Goal: Task Accomplishment & Management: Complete application form

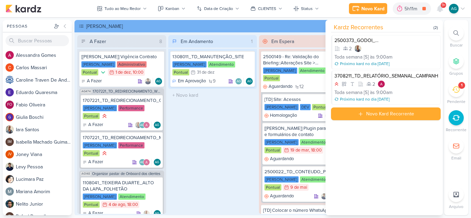
click at [454, 34] on icon at bounding box center [456, 33] width 6 height 6
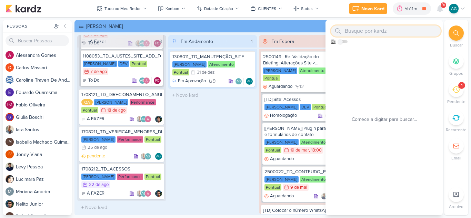
paste input "2107291"
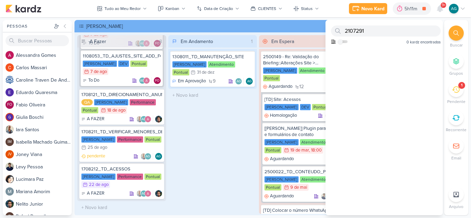
click at [457, 89] on icon at bounding box center [456, 90] width 8 height 8
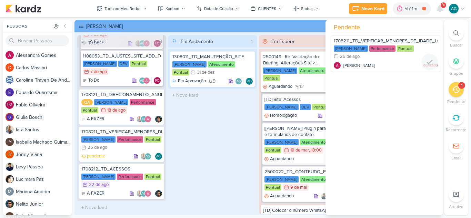
click at [403, 63] on div "[PERSON_NAME] Rejeitado" at bounding box center [386, 65] width 104 height 7
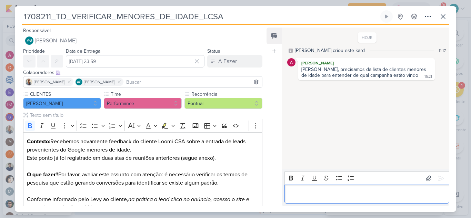
click at [325, 198] on div "Editor editing area: main" at bounding box center [366, 194] width 165 height 19
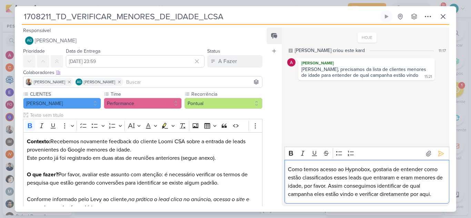
click at [375, 169] on p "Como temos acesso ao Hypnobox, gostaria de entender como estão classificados es…" at bounding box center [366, 181] width 157 height 33
drag, startPoint x: 309, startPoint y: 186, endPoint x: 335, endPoint y: 185, distance: 25.5
click at [335, 185] on p "Como temos acesso ao Hypnobox, solicitei ao cliente como estão classificados es…" at bounding box center [366, 181] width 157 height 33
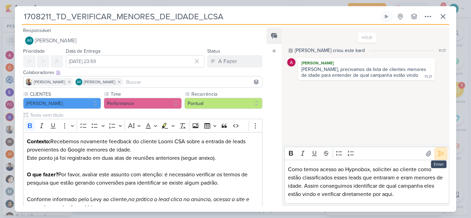
click at [437, 156] on icon at bounding box center [440, 153] width 7 height 7
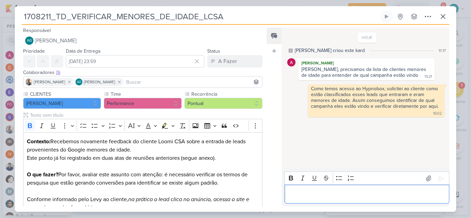
click at [402, 197] on p "Editor editing area: main" at bounding box center [366, 194] width 157 height 8
click at [447, 16] on button at bounding box center [443, 16] width 12 height 12
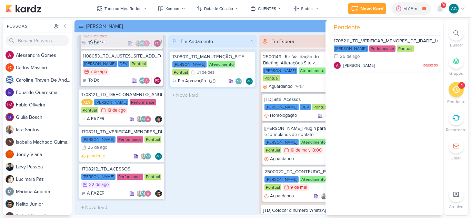
click at [237, 122] on div "Em Andamento 1 1308011_TD_MANUTENÇÃO_SITE [PERSON_NAME] Atendimento Pontual 31/…" at bounding box center [212, 124] width 89 height 179
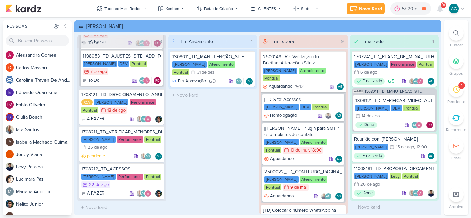
click at [459, 34] on div at bounding box center [455, 32] width 15 height 15
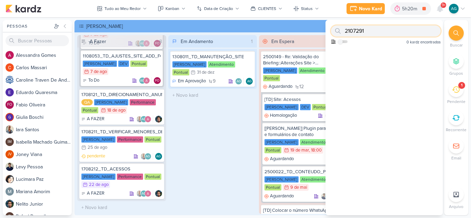
paste input "270725"
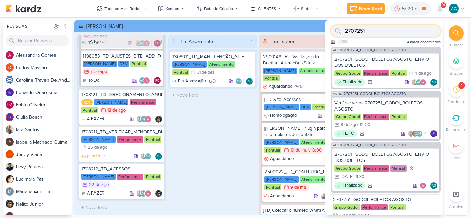
type input "2707251"
click at [381, 51] on span "2707251_GODOI_BOLETOS AGOSTO" at bounding box center [375, 50] width 62 height 4
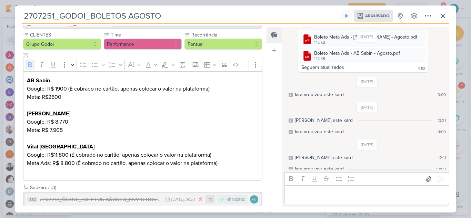
scroll to position [93, 0]
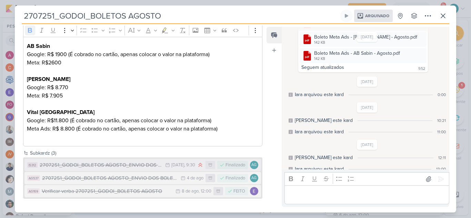
click at [126, 168] on div "2707251_GODOI_BOLETOS AGOSTO_ENVIO DOS BOLETOS" at bounding box center [101, 165] width 122 height 8
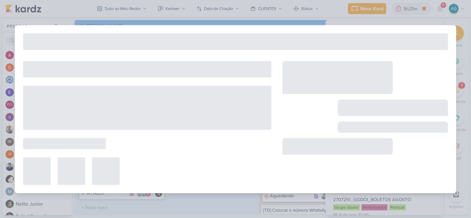
type input "2707251_GODOI_BOLETOS AGOSTO_ENVIO DOS BOLETOS"
type input "[DATE] 09:30"
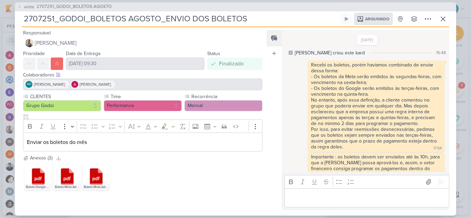
scroll to position [196, 0]
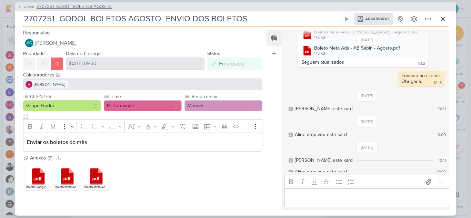
click at [102, 6] on span "2707251_GODOI_BOLETOS AGOSTO" at bounding box center [74, 6] width 75 height 7
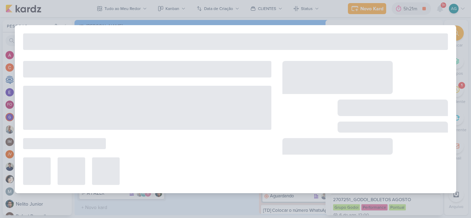
type input "2707251_GODOI_BOLETOS AGOSTO"
type input "[DATE] 12:00"
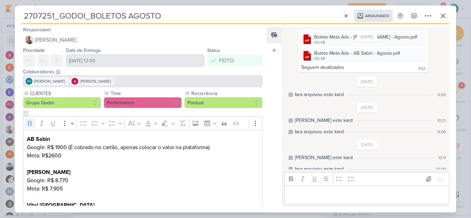
scroll to position [93, 0]
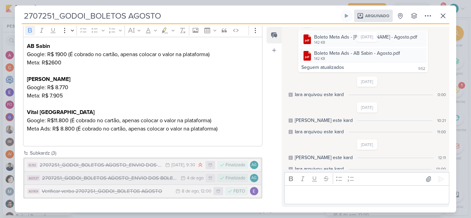
click at [121, 180] on div "2707251_GODOI_BOLETOS AGOSTO_ENVIO DOS BOLETOS" at bounding box center [109, 178] width 135 height 8
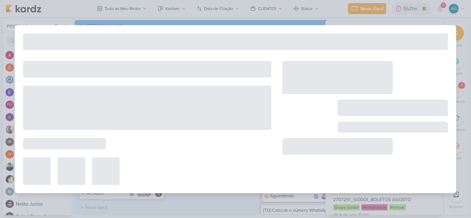
type input "2707251_GODOI_BOLETOS AGOSTO_ENVIO DOS BOLETOS"
type input "[DATE] 23:59"
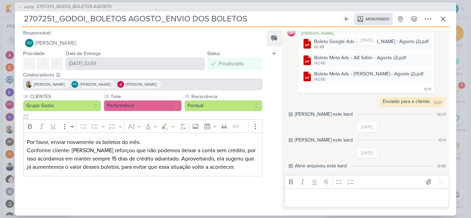
scroll to position [42, 0]
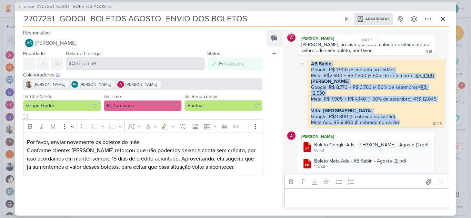
drag, startPoint x: 311, startPoint y: 63, endPoint x: 410, endPoint y: 122, distance: 115.4
click at [410, 122] on div "AB Sabin Google: R$ 1.900 (É cobrado no cartão) Meta: R$2.600 + R$ 1.500 (+ 50%…" at bounding box center [376, 93] width 134 height 65
copy div "AB Sabin Google: R$ 1.900 (É cobrado no cartão) Meta: R$2.600 + R$ 1.500 (+ 50%…"
click at [61, 6] on span "2707251_GODOI_BOLETOS AGOSTO" at bounding box center [74, 6] width 75 height 7
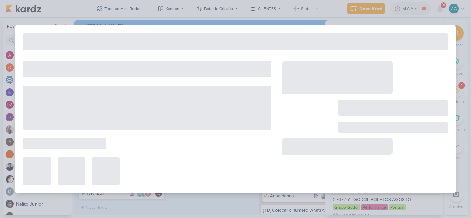
type input "2707251_GODOI_BOLETOS AGOSTO"
type input "[DATE] 12:00"
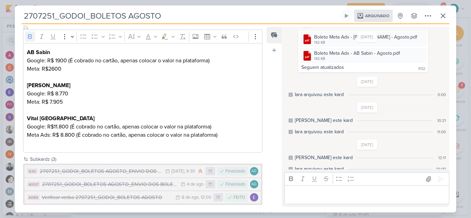
scroll to position [93, 0]
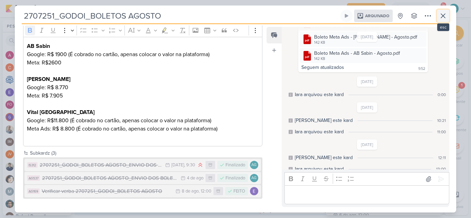
click at [445, 18] on icon at bounding box center [443, 16] width 4 height 4
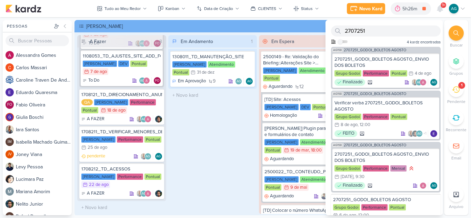
click at [223, 131] on div "Em Andamento 1 1308011_TD_MANUTENÇÃO_SITE [PERSON_NAME] Atendimento Pontual 31/…" at bounding box center [212, 124] width 89 height 179
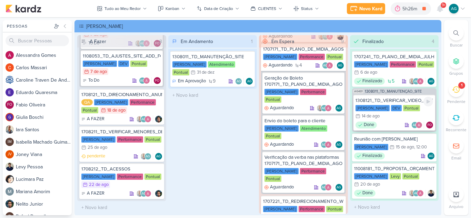
scroll to position [241, 0]
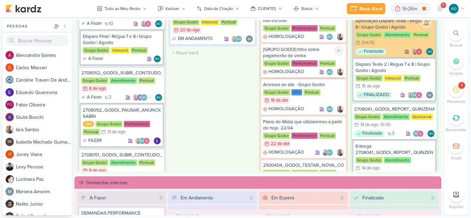
click at [307, 58] on div "[GRUPO GODOI] Infos sobre pagamento de verba" at bounding box center [303, 53] width 81 height 12
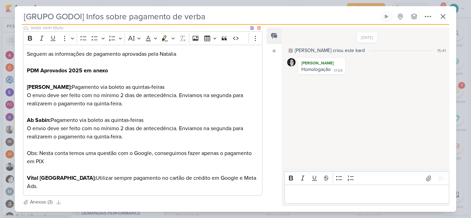
scroll to position [103, 0]
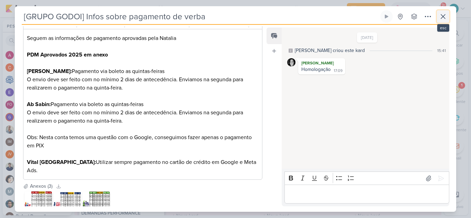
click at [446, 17] on icon at bounding box center [443, 16] width 8 height 8
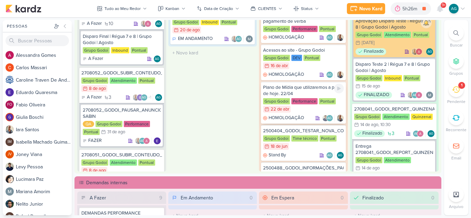
scroll to position [68, 0]
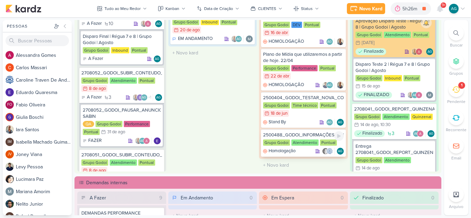
click at [312, 135] on div "2500488_GODOI_INFORMAÇÕES_PAGAMENTO" at bounding box center [303, 135] width 81 height 6
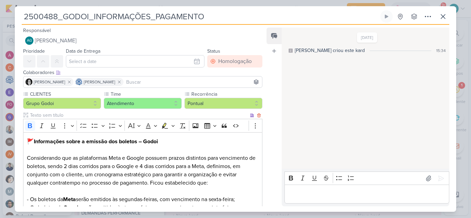
scroll to position [69, 0]
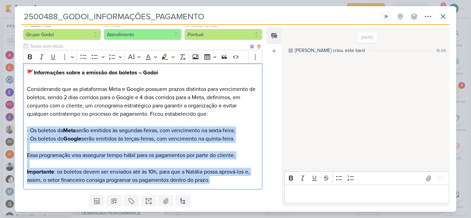
drag, startPoint x: 30, startPoint y: 130, endPoint x: 255, endPoint y: 184, distance: 231.9
click at [255, 184] on div "🚩Informações sobre a emissão dos boletos – Godoi Considerando que as plataforma…" at bounding box center [142, 126] width 239 height 126
copy div "- Os boletos da Meta serão emitidos às segundas-feiras, com vencimento na sexta…"
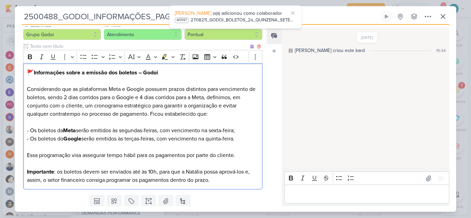
click at [254, 120] on p "Considerando que as plataformas Meta e Google possuem prazos distintos para ven…" at bounding box center [143, 105] width 232 height 41
click at [444, 18] on icon at bounding box center [443, 16] width 4 height 4
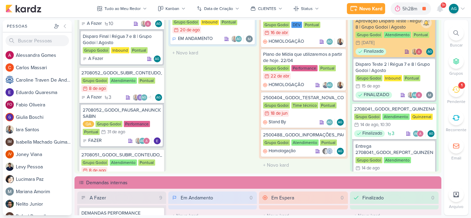
click at [454, 34] on icon at bounding box center [456, 33] width 6 height 6
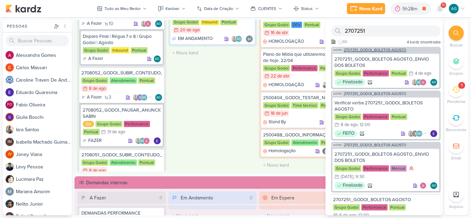
click at [393, 49] on span "2707251_GODOI_BOLETOS AGOSTO" at bounding box center [375, 50] width 62 height 4
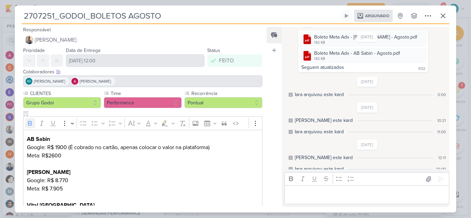
scroll to position [93, 0]
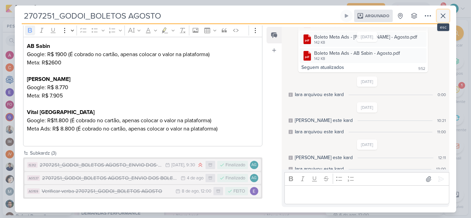
click at [445, 15] on icon at bounding box center [443, 16] width 8 height 8
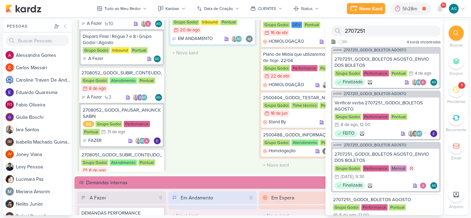
click at [203, 108] on div "Em Andamento 1 2608181_GODOI_MATRICULADOS_AGOSTO Grupo Godoi Inbound Pontual 20…" at bounding box center [212, 82] width 89 height 179
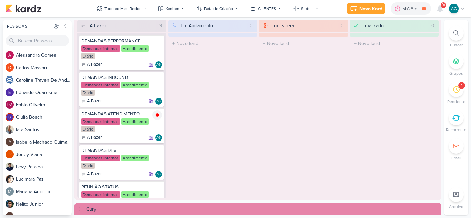
scroll to position [551, 0]
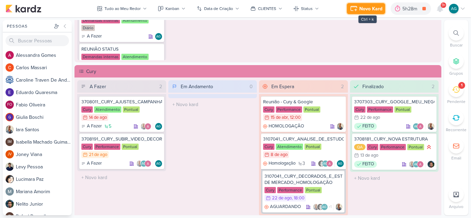
click at [368, 8] on div "Novo Kard" at bounding box center [370, 8] width 23 height 7
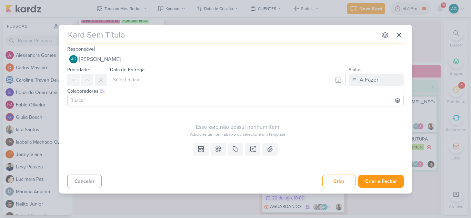
paste input "2708211_GODOI_BOLETOS_2a_QUINZENA_SETEMBRO+OUTUBRO"
type input "2708211_GODOI_BOLETOS_2a_QUINZENA_SETEMBRO+OUTUBRO"
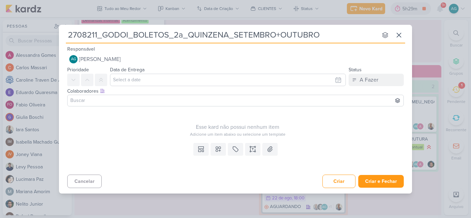
drag, startPoint x: 134, startPoint y: 35, endPoint x: 331, endPoint y: 36, distance: 197.4
click at [331, 36] on input "2708211_GODOI_BOLETOS_2a_QUINZENA_SETEMBRO+OUTUBRO" at bounding box center [221, 35] width 311 height 12
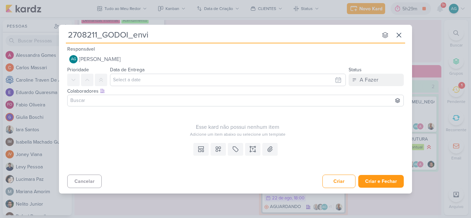
type input "2708211_GODOI_env"
type input "2708211_GODOI_E"
type input "2708211_GODOI_ENVIO DO"
type input "2708211_GODOI_ENVIO"
type input "2708211_GODOI_ENVIO_DOS"
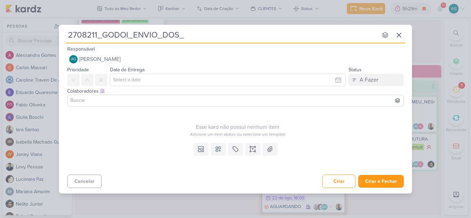
type input "2708211_GODOI_ENVIO_DOS_B"
type input "2708211_GODOI_ENVIO_DOS_BPO"
type input "2708211_GODOI_ENVIO_DOS_B"
type input "2708211_GODOI_ENVIO_DOS_BOLETOS"
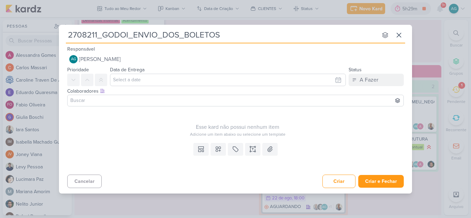
type input "2708211_GODOI_ENVIO_DOS_BOLETOS"
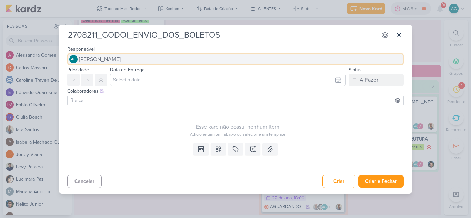
click at [159, 59] on button "AG [PERSON_NAME]" at bounding box center [235, 59] width 336 height 12
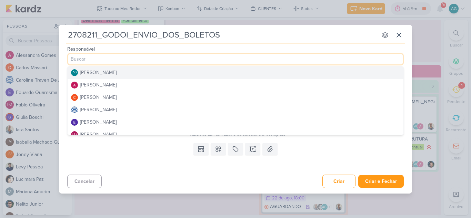
click at [139, 74] on button "AG [PERSON_NAME]" at bounding box center [236, 72] width 336 height 12
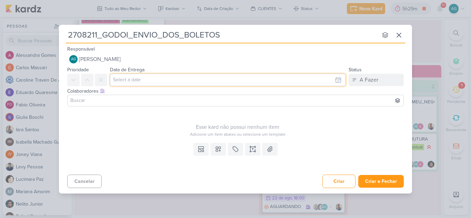
click at [174, 80] on input "text" at bounding box center [228, 80] width 236 height 12
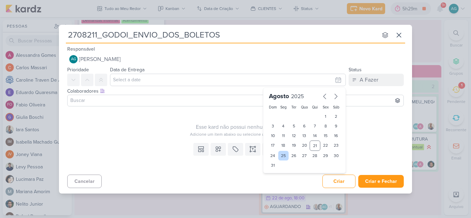
click at [285, 157] on div "25" at bounding box center [283, 156] width 11 height 10
type input "[DATE] 23:59"
click at [134, 100] on input at bounding box center [235, 100] width 333 height 8
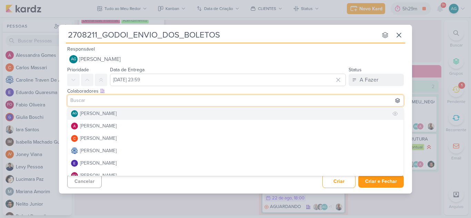
click at [141, 113] on button "AG [PERSON_NAME]" at bounding box center [236, 113] width 336 height 12
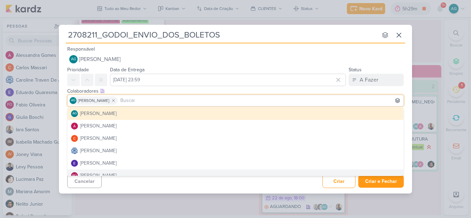
click at [165, 184] on div "Cancelar Criar Criar e Fechar Ctrl + Enter" at bounding box center [235, 181] width 353 height 18
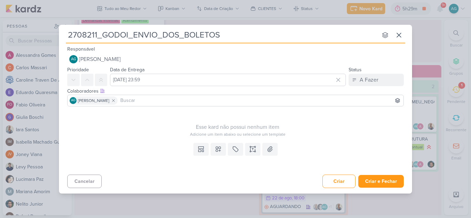
click at [164, 103] on input at bounding box center [260, 100] width 283 height 8
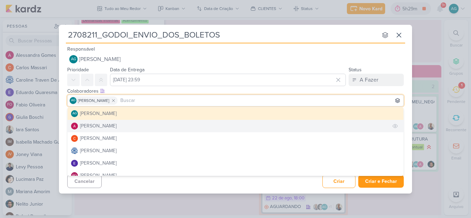
click at [122, 125] on button "[PERSON_NAME]" at bounding box center [236, 126] width 336 height 12
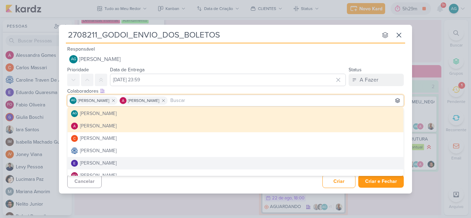
click at [188, 187] on div "Cancelar Criar Criar e Fechar Ctrl + Enter" at bounding box center [235, 181] width 353 height 18
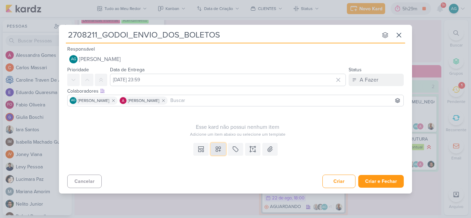
click at [216, 152] on icon at bounding box center [218, 149] width 7 height 7
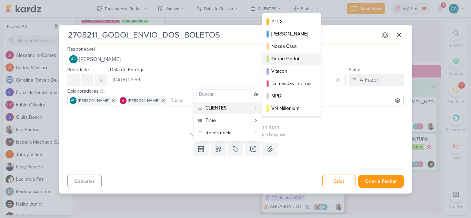
click at [294, 58] on div "Grupo Godoi" at bounding box center [291, 58] width 41 height 7
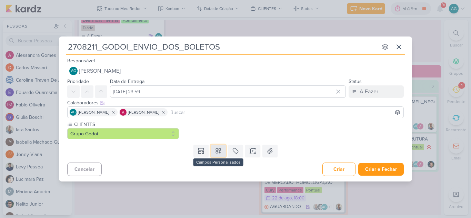
click at [219, 151] on icon at bounding box center [218, 150] width 5 height 5
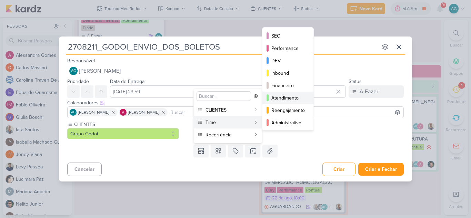
click at [295, 101] on div "Atendimento" at bounding box center [288, 97] width 34 height 7
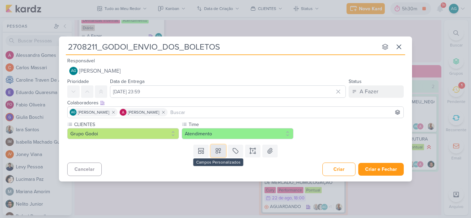
click at [222, 153] on button at bounding box center [218, 151] width 15 height 12
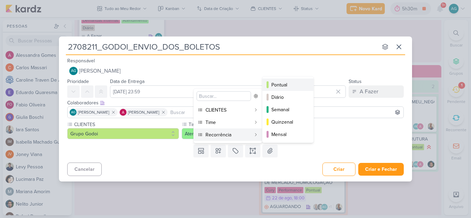
click at [280, 87] on div "Pontual" at bounding box center [288, 84] width 34 height 7
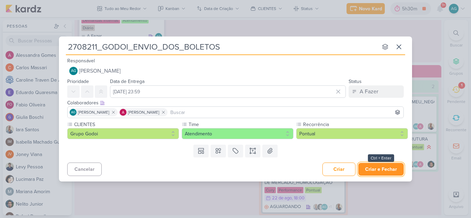
click at [381, 171] on button "Criar e Fechar" at bounding box center [380, 169] width 45 height 13
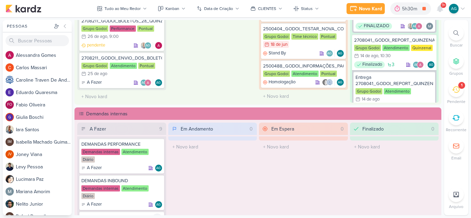
scroll to position [557, 0]
click at [138, 58] on div "2708211_GODOI_ENVIO_DOS_BOLETOS" at bounding box center [121, 58] width 81 height 6
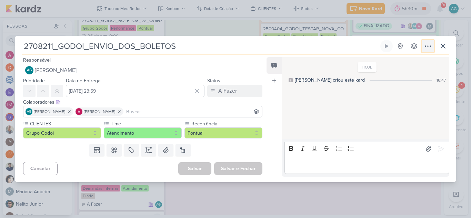
click at [431, 48] on icon at bounding box center [427, 46] width 8 height 8
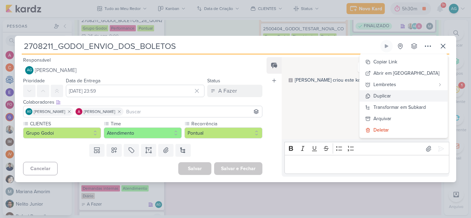
click at [410, 96] on button "Duplicar" at bounding box center [403, 95] width 88 height 11
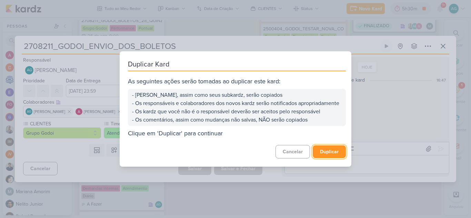
click at [331, 156] on button "Duplicar" at bounding box center [328, 151] width 33 height 13
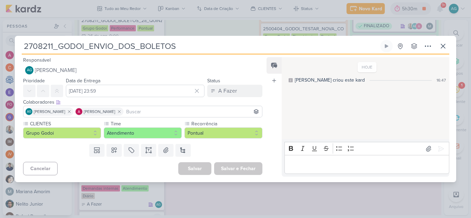
drag, startPoint x: 52, startPoint y: 44, endPoint x: 21, endPoint y: 42, distance: 31.8
click at [21, 42] on div "2708211_GODOI_ENVIO_DOS_BOLETOS Criado por mim nenhum grupo disponível" at bounding box center [235, 111] width 441 height 142
click at [429, 48] on icon at bounding box center [427, 46] width 8 height 8
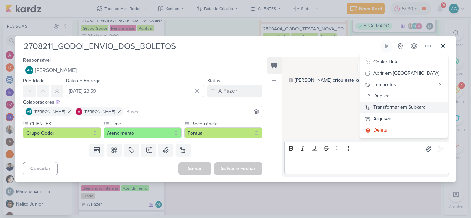
click at [415, 109] on div "Transformar em Subkard" at bounding box center [399, 107] width 52 height 7
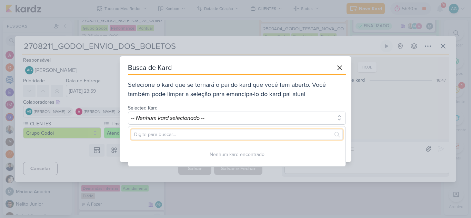
click at [233, 136] on input "text" at bounding box center [237, 134] width 212 height 11
paste input "2708211"
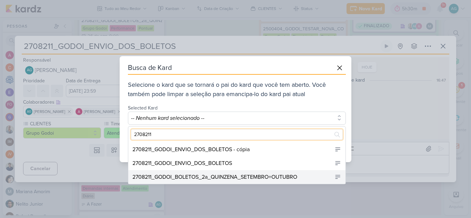
type input "2708211"
click at [266, 178] on div "2708211_GODOI_BOLETOS_2a_QUINZENA_SETEMBRO+OUTUBRO" at bounding box center [214, 177] width 165 height 8
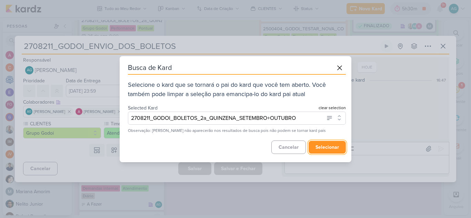
click at [338, 145] on button "selecionar" at bounding box center [326, 147] width 37 height 13
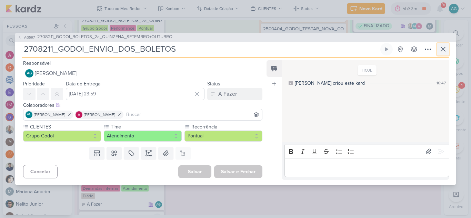
click at [444, 49] on icon at bounding box center [443, 49] width 8 height 8
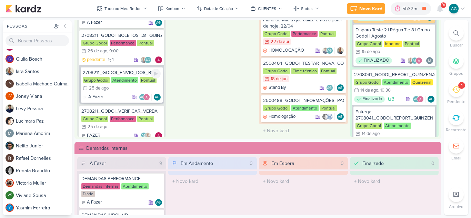
scroll to position [562, 0]
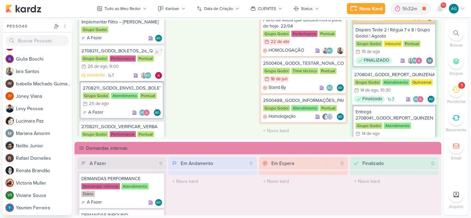
click at [134, 52] on div "2708211_GODOI_BOLETOS_2a_QUINZENA_SETEMBRO+OUTUBRO" at bounding box center [121, 51] width 81 height 6
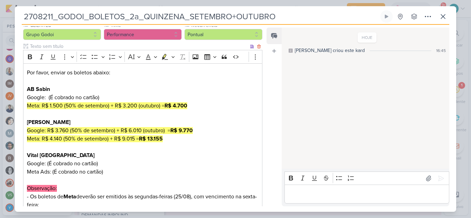
scroll to position [0, 0]
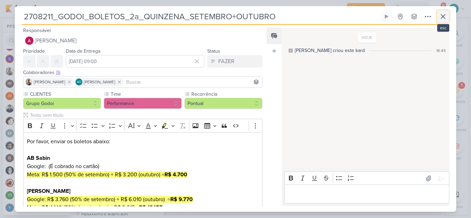
click at [444, 19] on icon at bounding box center [443, 16] width 8 height 8
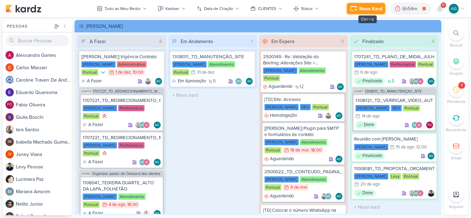
click at [373, 9] on div "Novo Kard" at bounding box center [370, 8] width 23 height 7
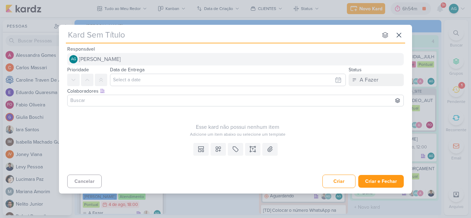
paste input "2708211_GODOI_BOLETOS_QUINZENA_SETEMBRO+OUTUBRO"
type input "2708211_GODOI_BOLETOS_QUINZENA_SETEMBRO+OUTUBRO"
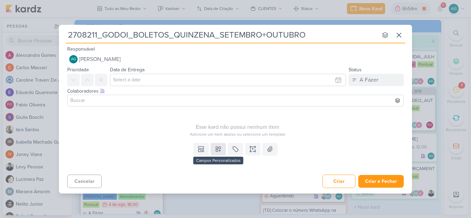
type input "2708211_GODOI_BOLETOS_QUINZENA_SETEMBRO+OUTUBRO"
click at [219, 150] on icon at bounding box center [218, 149] width 7 height 7
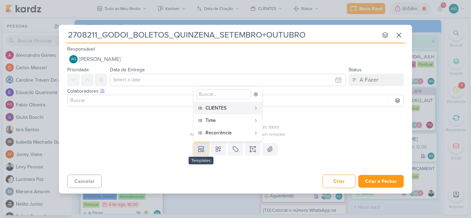
click at [201, 150] on icon at bounding box center [199, 151] width 3 height 2
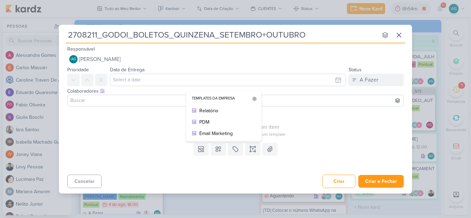
click at [143, 135] on div "Adicione um item abaixo ou selecione um template" at bounding box center [237, 134] width 340 height 6
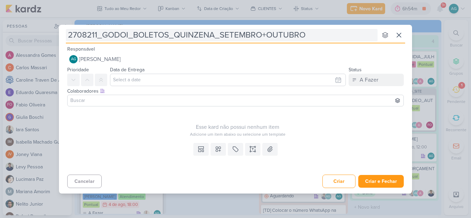
click at [174, 33] on input "2708211_GODOI_BOLETOS_QUINZENA_SETEMBRO+OUTUBRO" at bounding box center [221, 35] width 311 height 12
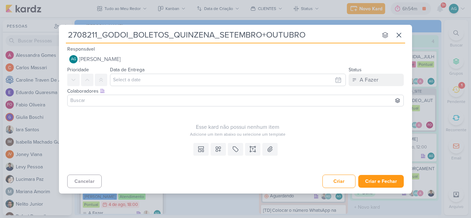
type input "2708211_GODOI_BOLETOS_2QUINZENA_SETEMBRO+OUTUBRO"
type input "2708211_GODOI_BOLETOS_2aQUINZENA_SETEMBRO+OUTUBRO"
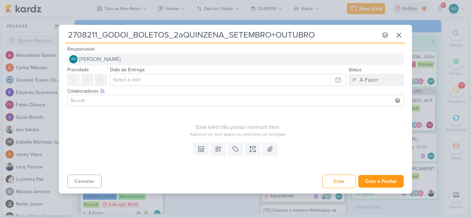
type input "2708211_GODOI_BOLETOS_2a_QUINZENA_SETEMBRO+OUTUBRO"
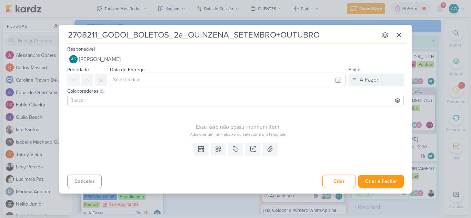
drag, startPoint x: 327, startPoint y: 35, endPoint x: 61, endPoint y: 46, distance: 266.2
click at [61, 46] on div "2708211_GODOI_BOLETOS_2a_QUINZENA_SETEMBRO+OUTUBRO nenhum grupo disponível esc …" at bounding box center [235, 107] width 353 height 165
type input "2708211_GODOI_BOLETOS_2a_QUINZENA_SETEMBRO+OUTUBRO"
click at [252, 148] on icon at bounding box center [252, 149] width 7 height 7
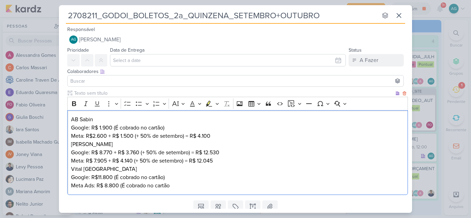
click at [71, 120] on p "AB Sabin Google: R$ 1.900 (É cobrado no cartão) Meta: R$2.600 + R$ 1.500 (+ 50%…" at bounding box center [237, 140] width 333 height 50
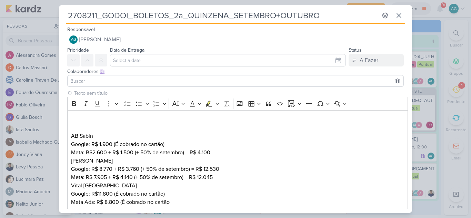
click at [65, 117] on div "Clique para deixar o item visível somente à membros da sua organização Rich Tex…" at bounding box center [235, 152] width 353 height 125
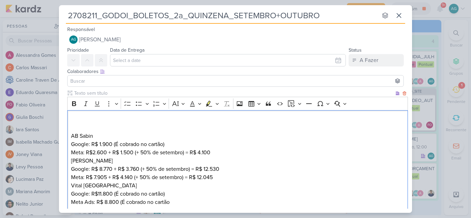
click at [75, 120] on p "AB Sabin Google: R$ 1.900 (É cobrado no cartão) Meta: R$2.600 + R$ 1.500 (+ 50%…" at bounding box center [237, 148] width 333 height 66
drag, startPoint x: 76, startPoint y: 136, endPoint x: 60, endPoint y: 135, distance: 16.2
click at [60, 135] on div "Clique para deixar o item visível somente à membros da sua organização Rich Tex…" at bounding box center [235, 152] width 353 height 125
click at [72, 103] on icon "Editor toolbar" at bounding box center [74, 103] width 4 height 5
drag, startPoint x: 92, startPoint y: 144, endPoint x: 112, endPoint y: 143, distance: 20.0
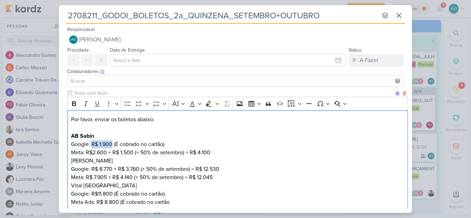
click at [112, 143] on p "Por favor, enviar os boletos abaixo: AB Sabin Google: R$ 1.900 (É cobrado no ca…" at bounding box center [237, 148] width 333 height 66
click at [210, 152] on p "Por favor, enviar os boletos abaixo: AB Sabin Google: (É cobrado no cartão) Met…" at bounding box center [237, 148] width 333 height 66
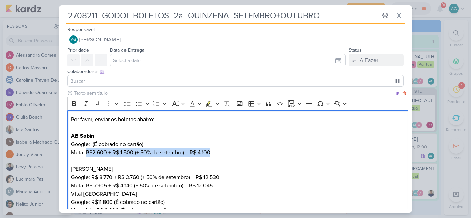
drag, startPoint x: 86, startPoint y: 151, endPoint x: 217, endPoint y: 152, distance: 131.6
click at [217, 152] on p "Por favor, enviar os boletos abaixo: AB Sabin Google: (É cobrado no cartão) Met…" at bounding box center [237, 152] width 333 height 74
click at [208, 104] on icon "Editor toolbar" at bounding box center [208, 103] width 4 height 5
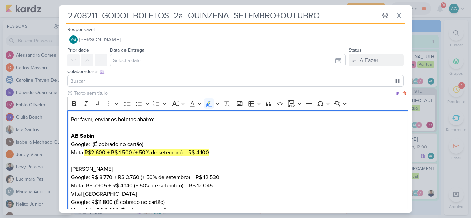
click at [237, 152] on p "Por favor, enviar os boletos abaixo: AB Sabin Google: (É cobrado no cartão) Met…" at bounding box center [237, 152] width 333 height 74
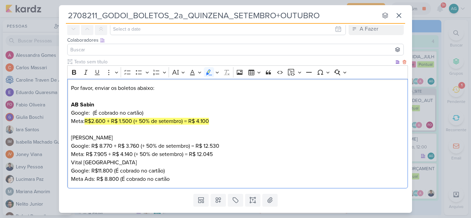
scroll to position [34, 0]
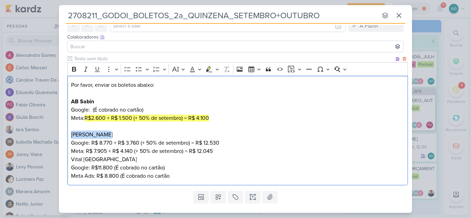
drag, startPoint x: 103, startPoint y: 134, endPoint x: 59, endPoint y: 136, distance: 44.5
click at [59, 136] on div "Clique para deixar o item visível somente à membros da sua organização Rich Tex…" at bounding box center [235, 121] width 353 height 133
click at [73, 71] on icon "Editor toolbar" at bounding box center [74, 69] width 4 height 5
click at [117, 135] on p "Por favor, enviar os boletos abaixo: AB Sabin Google: (É cobrado no cartão) Met…" at bounding box center [237, 118] width 333 height 74
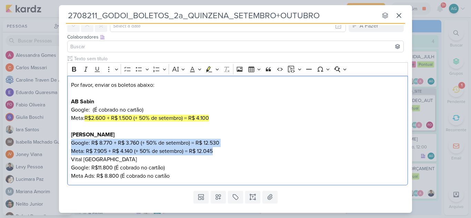
drag, startPoint x: 218, startPoint y: 151, endPoint x: 65, endPoint y: 141, distance: 153.3
click at [65, 141] on div "Clique para deixar o item visível somente à membros da sua organização Rich Tex…" at bounding box center [235, 121] width 353 height 133
click at [206, 70] on icon "Editor toolbar" at bounding box center [208, 69] width 7 height 7
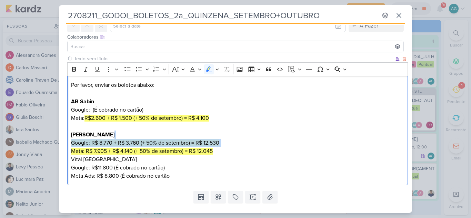
click at [202, 166] on p "Vital Brazil Google: R$11.800 (É cobrado no cartão) Meta Ads: R$ 8.800 (É cobra…" at bounding box center [237, 167] width 333 height 25
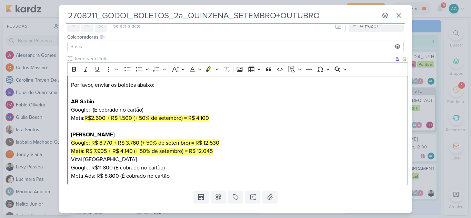
click at [228, 152] on p "Por favor, enviar os boletos abaixo: AB Sabin Google: (É cobrado no cartão) Met…" at bounding box center [237, 118] width 333 height 74
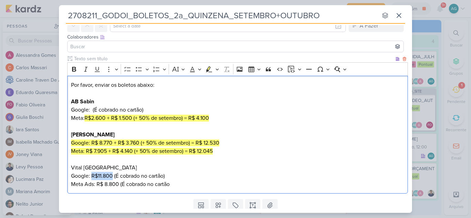
drag, startPoint x: 92, startPoint y: 176, endPoint x: 112, endPoint y: 177, distance: 20.7
click at [112, 177] on p "Vital Brazil Google: R$11.800 (É cobrado no cartão) Meta Ads: R$ 8.800 (É cobra…" at bounding box center [237, 176] width 333 height 25
click at [118, 180] on p "Vital Brazil Google: R$11.800 (É cobrado no cartão) Meta Ads: R$ 8.800 (É cobra…" at bounding box center [237, 176] width 333 height 25
click at [104, 177] on p "Vital Brazil Google: R$11.800 (É cobrado no cartão) Meta Ads: R$ 8.800 (É cobra…" at bounding box center [237, 176] width 333 height 25
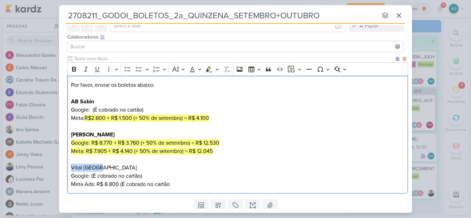
drag, startPoint x: 104, startPoint y: 170, endPoint x: 69, endPoint y: 169, distance: 35.5
click at [69, 169] on div "Por favor, enviar os boletos abaixo: AB Sabin Google: (É cobrado no cartão) Met…" at bounding box center [237, 135] width 340 height 118
click at [75, 70] on icon "Editor toolbar" at bounding box center [74, 69] width 4 height 5
drag, startPoint x: 97, startPoint y: 184, endPoint x: 120, endPoint y: 184, distance: 22.7
click at [120, 184] on p "Vital Brazil Google: (É cobrado no cartão) Meta Ads: R$ 8.800 (É cobrado no car…" at bounding box center [237, 176] width 333 height 25
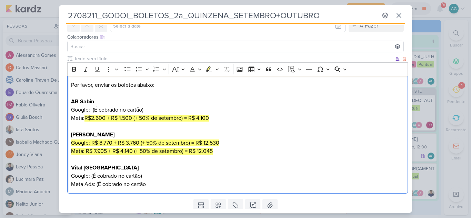
click at [163, 186] on p "Vital Brazil Google: (É cobrado no cartão) Meta Ads: (É cobrado no cartão" at bounding box center [237, 176] width 333 height 25
click at [183, 117] on mark "R$2.600 + R$ 1.500 (+ 50% de setembro) = R$ 4.100" at bounding box center [146, 118] width 124 height 7
click at [139, 118] on mark "R$2.600 + R$ 1.500 (+ 50% de setembro) = R$ 4.100" at bounding box center [146, 118] width 124 height 7
click at [178, 118] on mark "R$2.600 + R$ 1.500 (50% de setembro) = R$ 4.100" at bounding box center [144, 118] width 120 height 7
drag, startPoint x: 87, startPoint y: 117, endPoint x: 133, endPoint y: 117, distance: 45.8
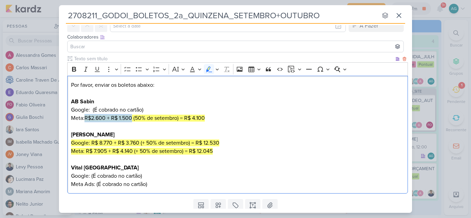
click at [133, 117] on mark "R$2.600 + R$ 1.500 (50% de setembro) = R$ 4.100" at bounding box center [144, 118] width 120 height 7
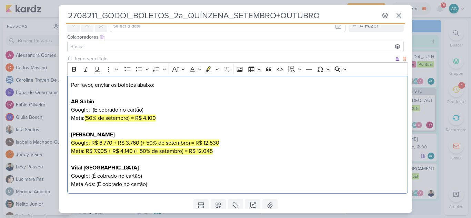
click at [133, 117] on mark "(50% de setembro) = R$ 4.100" at bounding box center [119, 118] width 71 height 7
click at [85, 117] on p "Por favor, enviar os boletos abaixo: AB Sabin Google: (É cobrado no cartão) Met…" at bounding box center [237, 122] width 333 height 83
click at [343, 132] on p "Por favor, enviar os boletos abaixo: AB Sabin Google: (É cobrado no cartão) Met…" at bounding box center [237, 122] width 333 height 83
drag, startPoint x: 87, startPoint y: 117, endPoint x: 110, endPoint y: 117, distance: 23.4
click at [110, 117] on mark "R$2.600 + R$ 1.500 (50% de setembro) = R$ 4.100" at bounding box center [144, 118] width 120 height 7
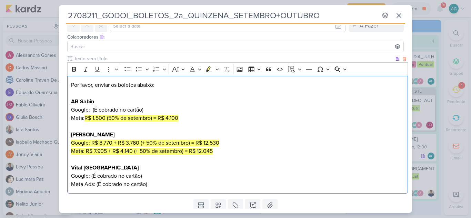
drag, startPoint x: 154, startPoint y: 118, endPoint x: 158, endPoint y: 120, distance: 4.7
click at [154, 118] on mark "R$ 1.500 (50% de setembro) = R$ 4.100" at bounding box center [131, 118] width 94 height 7
click at [212, 119] on p "Por favor, enviar os boletos abaixo: AB Sabin Google: (É cobrado no cartão) Met…" at bounding box center [237, 122] width 333 height 83
drag, startPoint x: 92, startPoint y: 143, endPoint x: 112, endPoint y: 142, distance: 20.0
click at [112, 142] on mark "Google: R$ 8.770 + R$ 3.760 (+ 50% de setembro) = R$ 12.530" at bounding box center [145, 143] width 148 height 7
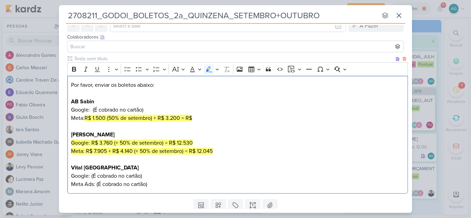
click at [120, 143] on mark "Google: R$ 3.760 (+ 50% de setembro) = R$ 12.530" at bounding box center [132, 143] width 122 height 7
click at [160, 142] on mark "Google: R$ 3.760 (50% de setembro) = R$ 12.530" at bounding box center [129, 143] width 117 height 7
click at [182, 120] on mark "R$ 1.500 (50% de setembro) + R$ 3.200 = R$" at bounding box center [137, 118] width 107 height 7
click at [164, 144] on mark "Google: R$ 3.760 (50% de setembro) + = R$ 12.530" at bounding box center [132, 143] width 123 height 7
click at [242, 142] on p "Por favor, enviar os boletos abaixo: AB Sabin Google: (É cobrado no cartão) Met…" at bounding box center [237, 122] width 333 height 83
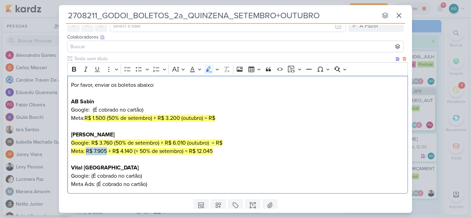
drag, startPoint x: 86, startPoint y: 151, endPoint x: 106, endPoint y: 151, distance: 19.7
click at [106, 151] on mark "Meta: R$ 7.905 + R$ 4.140 (+ 50% de setembro) = R$ 12.045" at bounding box center [142, 151] width 142 height 7
click at [112, 152] on mark "Meta: R$ 4.140 (+ 50% de setembro) = R$ 12.045" at bounding box center [128, 151] width 115 height 7
click at [152, 152] on mark "Meta: R$ 4.140 (50% de setembro) = R$ 12.045" at bounding box center [126, 151] width 111 height 7
click at [211, 148] on p "Por favor, enviar os boletos abaixo: AB Sabin Google: (É cobrado no cartão) Met…" at bounding box center [237, 122] width 333 height 83
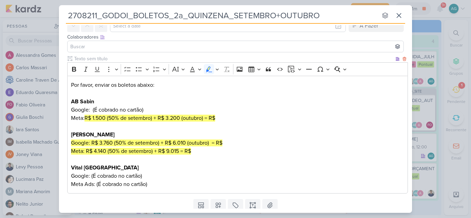
click at [229, 119] on p "Por favor, enviar os boletos abaixo: AB Sabin Google: (É cobrado no cartão) Met…" at bounding box center [237, 122] width 333 height 83
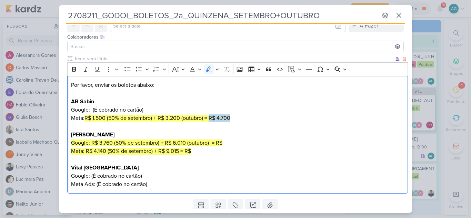
drag, startPoint x: 211, startPoint y: 117, endPoint x: 234, endPoint y: 118, distance: 23.1
click at [234, 118] on p "Por favor, enviar os boletos abaixo: AB Sabin Google: (É cobrado no cartão) Met…" at bounding box center [237, 122] width 333 height 83
drag, startPoint x: 75, startPoint y: 68, endPoint x: 93, endPoint y: 74, distance: 19.5
click at [74, 68] on icon "Editor toolbar" at bounding box center [74, 69] width 7 height 7
click at [293, 145] on p "Por favor, enviar os boletos abaixo: AB Sabin Google: (É cobrado no cartão) Met…" at bounding box center [237, 122] width 333 height 83
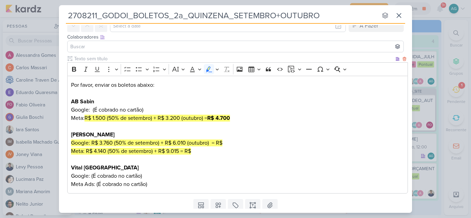
click at [232, 144] on p "Por favor, enviar os boletos abaixo: AB Sabin Google: (É cobrado no cartão) Met…" at bounding box center [237, 122] width 333 height 83
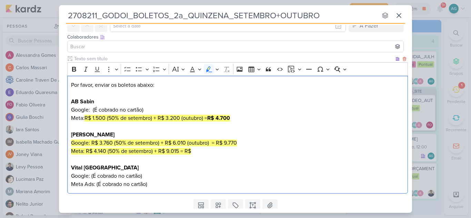
click at [217, 149] on p "Por favor, enviar os boletos abaixo: AB Sabin Google: (É cobrado no cartão) Met…" at bounding box center [237, 122] width 333 height 83
drag, startPoint x: 237, startPoint y: 143, endPoint x: 217, endPoint y: 137, distance: 20.7
click at [217, 141] on mark "Google: R$ 3.760 (50% de setembro) + R$ 6.010 (outubro) = R$ 9.770" at bounding box center [154, 143] width 166 height 7
click at [74, 71] on icon "Editor toolbar" at bounding box center [74, 69] width 4 height 5
click at [250, 136] on p "Por favor, enviar os boletos abaixo: AB Sabin Google: (É cobrado no cartão) Met…" at bounding box center [237, 122] width 333 height 83
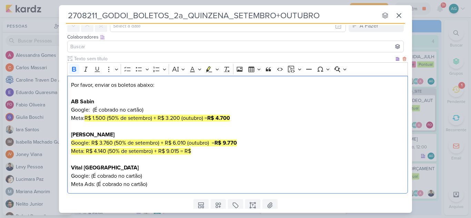
click at [206, 151] on p "Por favor, enviar os boletos abaixo: AB Sabin Google: (É cobrado no cartão) Met…" at bounding box center [237, 122] width 333 height 83
click at [216, 152] on p "Por favor, enviar os boletos abaixo: AB Sabin Google: (É cobrado no cartão) Met…" at bounding box center [237, 122] width 333 height 83
drag, startPoint x: 216, startPoint y: 152, endPoint x: 185, endPoint y: 151, distance: 30.4
click at [185, 151] on p "Por favor, enviar os boletos abaixo: AB Sabin Google: (É cobrado no cartão) Met…" at bounding box center [237, 122] width 333 height 83
click at [74, 71] on icon "Editor toolbar" at bounding box center [74, 69] width 7 height 7
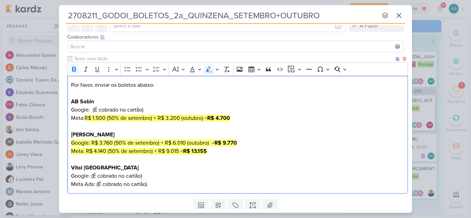
click at [279, 136] on p "Por favor, enviar os boletos abaixo: AB Sabin Google: (É cobrado no cartão) Met…" at bounding box center [237, 122] width 333 height 83
click at [182, 182] on p "Vital Brazil Google: (É cobrado no cartão) Meta Ads: (É cobrado no cartão)" at bounding box center [237, 176] width 333 height 25
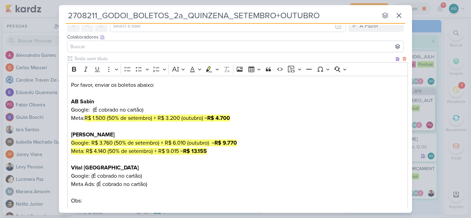
click at [217, 163] on p "Por favor, enviar os boletos abaixo: AB Sabin Google: (É cobrado no cartão) Met…" at bounding box center [237, 122] width 333 height 83
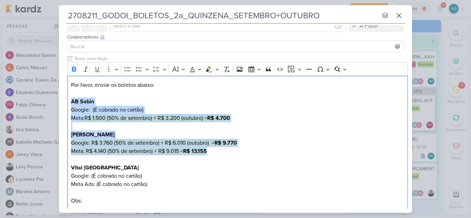
drag, startPoint x: 218, startPoint y: 152, endPoint x: 55, endPoint y: 105, distance: 169.3
click at [55, 105] on div "2708211_GODOI_BOLETOS_2a_QUINZENA_SETEMBRO+OUTUBRO nenhum grupo disponível esc …" at bounding box center [235, 109] width 471 height 218
copy p "AB Sabin Google: (É cobrado no cartão) Meta: R$ 1.500 (50% de setembro) + R$ 3.…"
click at [252, 96] on p "Por favor, enviar os boletos abaixo: AB Sabin Google: (É cobrado no cartão) Met…" at bounding box center [237, 122] width 333 height 83
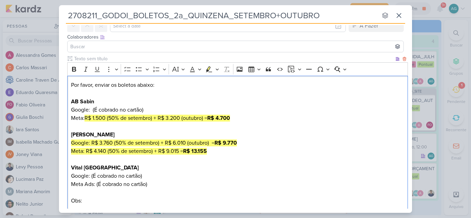
click at [113, 200] on p "Vital Brazil Google: (É cobrado no cartão) Meta Ads: (É cobrado no cartão) Obs:" at bounding box center [237, 184] width 333 height 41
drag, startPoint x: 92, startPoint y: 199, endPoint x: 68, endPoint y: 199, distance: 23.4
click at [68, 199] on div "Por favor, enviar os boletos abaixo: AB Sabin Google: (É cobrado no cartão) Met…" at bounding box center [237, 143] width 340 height 135
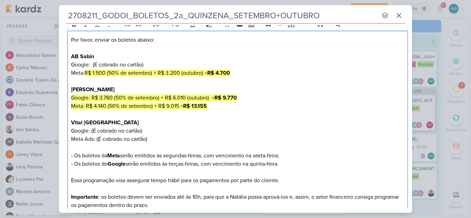
click at [121, 146] on p "Vital Brazil Google: (É cobrado no cartão) Meta Ads: (É cobrado no cartão) - Os…" at bounding box center [237, 148] width 333 height 58
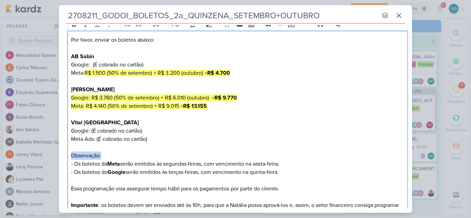
drag, startPoint x: 112, startPoint y: 155, endPoint x: 64, endPoint y: 151, distance: 48.4
click at [63, 154] on div "Clique para deixar o item visível somente à membros da sua organização Rich Tex…" at bounding box center [235, 118] width 353 height 216
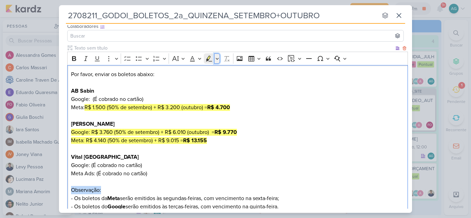
click at [216, 58] on icon "Editor toolbar" at bounding box center [216, 58] width 3 height 7
click at [188, 70] on icon "Text highlight toolbar" at bounding box center [188, 70] width 4 height 5
click at [261, 114] on p "Por favor, enviar os boletos abaixo: AB Sabin Google: (É cobrado no cartão) Met…" at bounding box center [237, 111] width 333 height 83
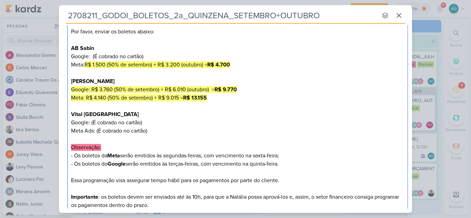
scroll to position [114, 0]
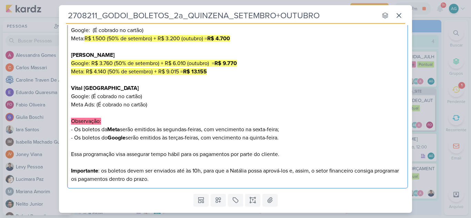
click at [105, 130] on p "Vital Brazil Google: (É cobrado no cartão) Meta Ads: (É cobrado no cartão) Obse…" at bounding box center [237, 117] width 333 height 66
click at [124, 128] on p "Vital Brazil Google: (É cobrado no cartão) Meta Ads: (É cobrado no cartão) Obse…" at bounding box center [237, 117] width 333 height 66
drag, startPoint x: 124, startPoint y: 129, endPoint x: 152, endPoint y: 129, distance: 28.3
click at [151, 129] on strong "Meta deverão ser" at bounding box center [129, 129] width 44 height 7
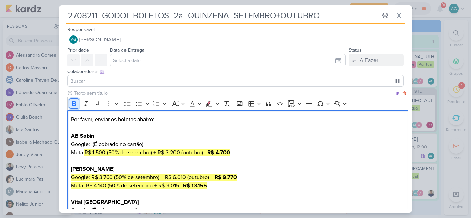
click at [74, 104] on icon "Editor toolbar" at bounding box center [74, 103] width 7 height 7
click at [284, 162] on p "Por favor, enviar os boletos abaixo: AB Sabin Google: (É cobrado no cartão) Met…" at bounding box center [237, 156] width 333 height 83
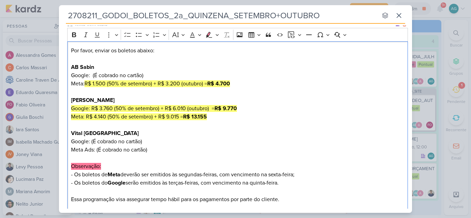
scroll to position [103, 0]
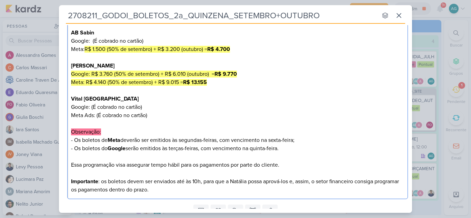
click at [132, 140] on p "Vital Brazil Google: (É cobrado no cartão) Meta Ads: (É cobrado no cartão) Obse…" at bounding box center [237, 128] width 333 height 66
copy p "deverão"
click at [133, 148] on p "Vital Brazil Google: (É cobrado no cartão) Meta Ads: (É cobrado no cartão) Obse…" at bounding box center [237, 128] width 333 height 66
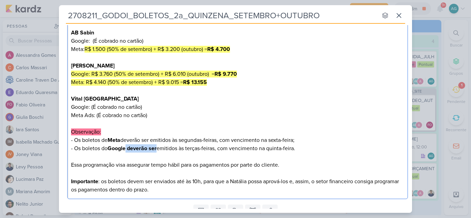
drag, startPoint x: 130, startPoint y: 147, endPoint x: 158, endPoint y: 146, distance: 28.6
click at [156, 146] on strong "Google deverão ser" at bounding box center [131, 148] width 49 height 7
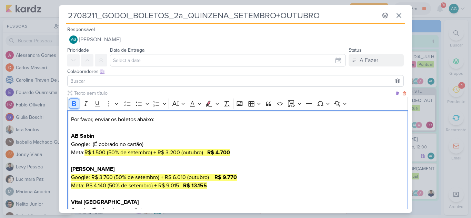
click at [76, 104] on icon "Editor toolbar" at bounding box center [74, 103] width 4 height 5
click at [343, 168] on p "Por favor, enviar os boletos abaixo: AB Sabin Google: (É cobrado no cartão) Met…" at bounding box center [237, 156] width 333 height 83
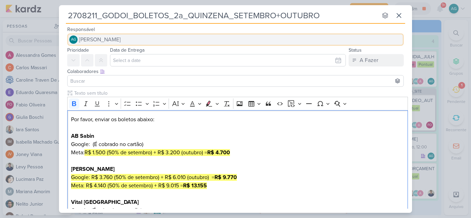
click at [121, 40] on span "[PERSON_NAME]" at bounding box center [100, 39] width 42 height 8
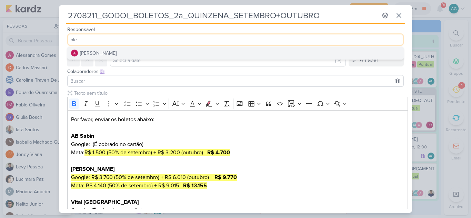
type input "ale"
click at [137, 51] on button "[PERSON_NAME]" at bounding box center [236, 53] width 336 height 12
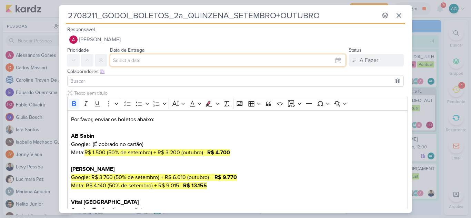
click at [144, 61] on input "text" at bounding box center [228, 60] width 236 height 12
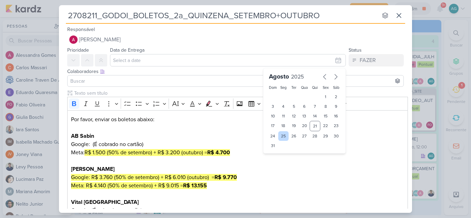
click at [283, 133] on div "25" at bounding box center [283, 136] width 11 height 10
type input "[DATE] 23:59"
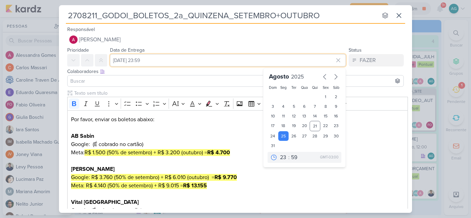
click at [171, 61] on input "[DATE] 23:59" at bounding box center [228, 60] width 236 height 12
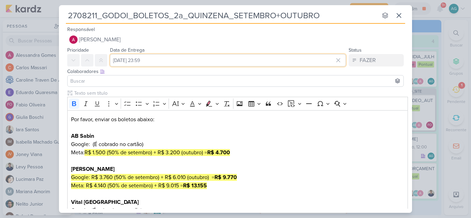
click at [173, 60] on input "[DATE] 23:59" at bounding box center [228, 60] width 236 height 12
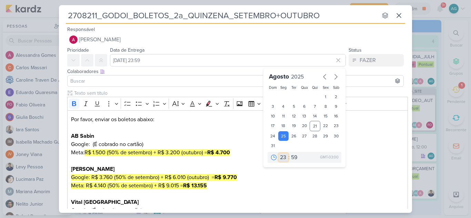
click at [280, 160] on select "00 01 02 03 04 05 06 07 08 09 10 11 12 13 14 15 16 17 18 19 20 21 22 23" at bounding box center [283, 157] width 10 height 8
select select "9"
click at [278, 153] on select "00 01 02 03 04 05 06 07 08 09 10 11 12 13 14 15 16 17 18 19 20 21 22 23" at bounding box center [283, 157] width 10 height 8
click at [290, 137] on div "26" at bounding box center [293, 136] width 11 height 10
type input "26 de agosto de 2025 às 09:59"
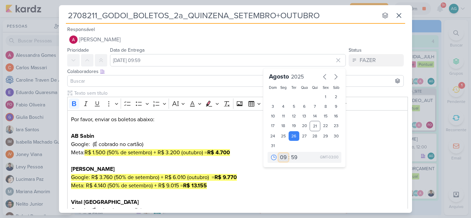
click at [282, 157] on select "00 01 02 03 04 05 06 07 08 09 10 11 12 13 14 15 16 17 18 19 20 21 22 23" at bounding box center [283, 157] width 10 height 8
click at [278, 153] on select "00 01 02 03 04 05 06 07 08 09 10 11 12 13 14 15 16 17 18 19 20 21 22 23" at bounding box center [283, 157] width 10 height 8
click at [293, 158] on select "00 05 10 15 20 25 30 35 40 45 50 55 59" at bounding box center [294, 157] width 10 height 8
select select "0"
click at [289, 153] on select "00 05 10 15 20 25 30 35 40 45 50 55 59" at bounding box center [294, 157] width 10 height 8
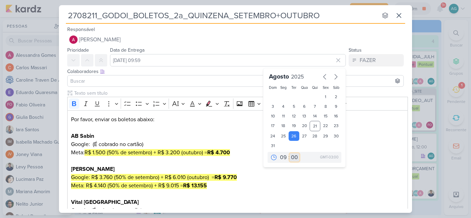
type input "[DATE] 09:00"
click at [303, 181] on p "Por favor, enviar os boletos abaixo: AB Sabin Google: (É cobrado no cartão) Met…" at bounding box center [237, 156] width 333 height 83
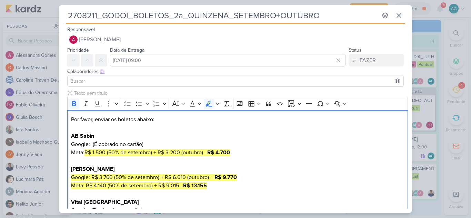
click at [126, 83] on input at bounding box center [235, 81] width 333 height 8
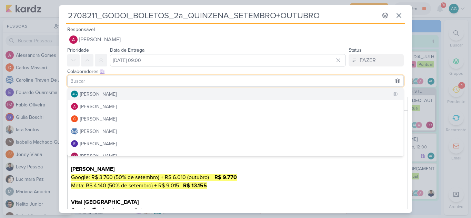
click at [114, 93] on div "[PERSON_NAME]" at bounding box center [98, 94] width 37 height 7
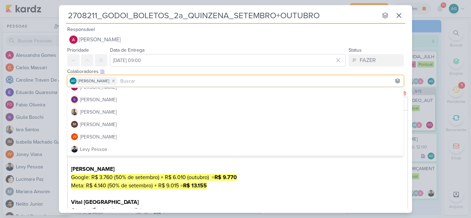
click at [264, 188] on p "Por favor, enviar os boletos abaixo: AB Sabin Google: (É cobrado no cartão) Met…" at bounding box center [237, 156] width 333 height 83
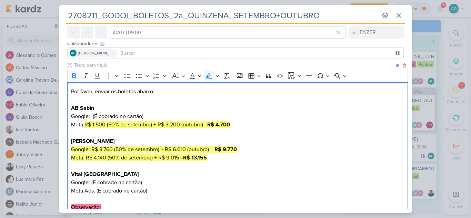
scroll to position [34, 0]
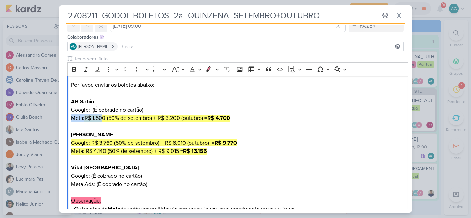
drag, startPoint x: 102, startPoint y: 120, endPoint x: 61, endPoint y: 119, distance: 41.0
click at [61, 119] on div "Clique para deixar o item visível somente à membros da sua organização Rich Tex…" at bounding box center [235, 163] width 353 height 216
click at [215, 70] on button "Highlight" at bounding box center [217, 69] width 6 height 10
click at [162, 82] on icon "Text highlight toolbar" at bounding box center [165, 81] width 6 height 6
click at [208, 109] on p "Por favor, enviar os boletos abaixo: AB Sabin Google: (É cobrado no cartão) Met…" at bounding box center [237, 122] width 333 height 83
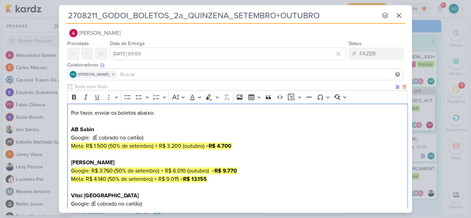
scroll to position [0, 0]
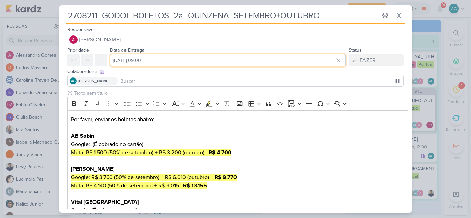
click at [198, 62] on input "[DATE] 09:00" at bounding box center [228, 60] width 236 height 12
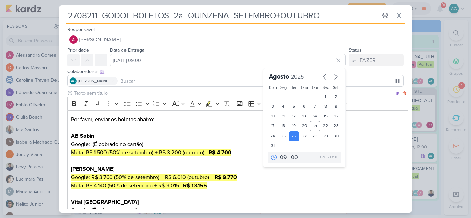
click at [232, 124] on p "Por favor, enviar os boletos abaixo: AB Sabin Google: (É cobrado no cartão) Met…" at bounding box center [237, 156] width 333 height 83
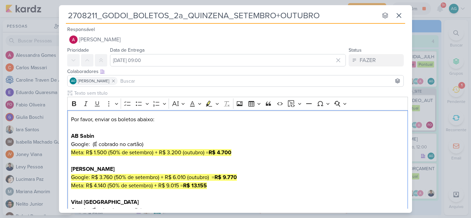
click at [146, 82] on input at bounding box center [260, 81] width 283 height 8
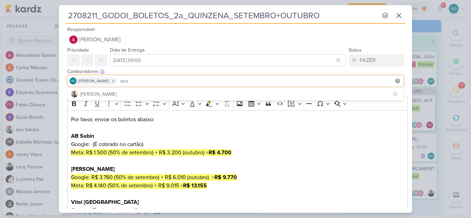
type input "iara"
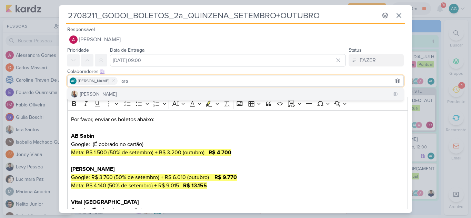
click at [141, 92] on button "[PERSON_NAME]" at bounding box center [236, 94] width 336 height 12
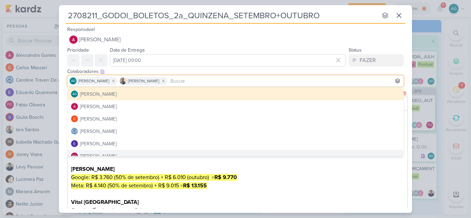
click at [275, 181] on p "Por favor, enviar os boletos abaixo: ⁠⁠⁠⁠⁠⁠⁠ AB Sabin Google: (É cobrado no car…" at bounding box center [237, 156] width 333 height 83
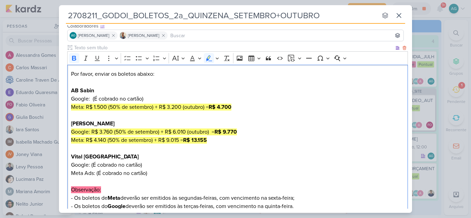
scroll to position [132, 0]
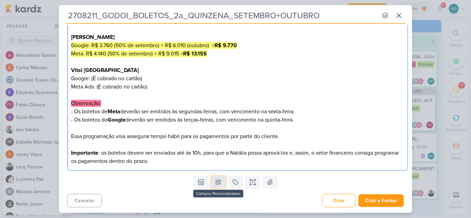
click at [218, 183] on icon at bounding box center [218, 182] width 7 height 7
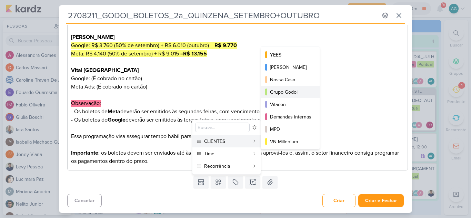
click at [297, 87] on button "Grupo Godoi" at bounding box center [290, 92] width 59 height 12
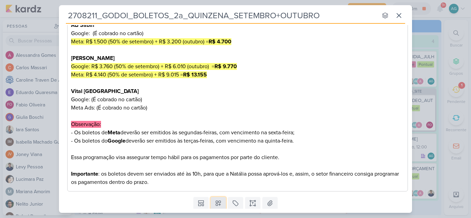
click at [218, 201] on icon at bounding box center [218, 203] width 5 height 5
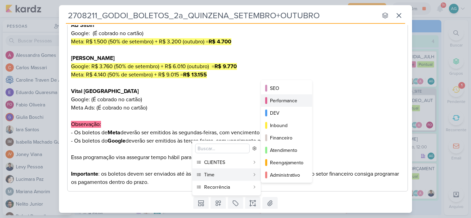
click at [286, 102] on div "Performance" at bounding box center [287, 100] width 34 height 7
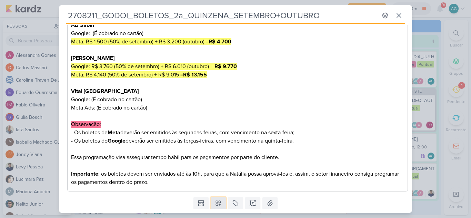
click at [218, 205] on icon at bounding box center [218, 203] width 5 height 5
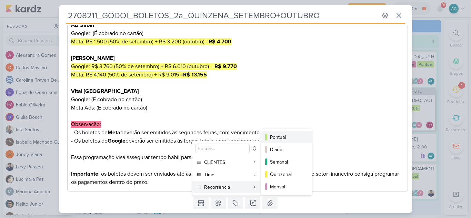
click at [277, 136] on div "Pontual" at bounding box center [287, 137] width 34 height 7
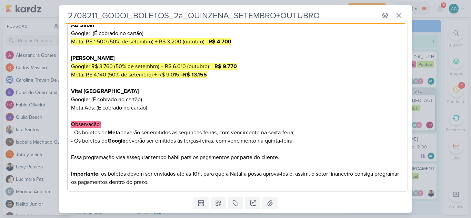
click at [340, 124] on p "Vital Brazil Google: (É cobrado no cartão) Meta Ads: (É cobrado no cartão) Obse…" at bounding box center [237, 120] width 333 height 66
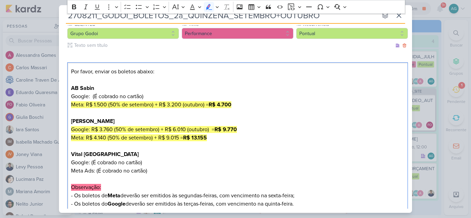
scroll to position [103, 0]
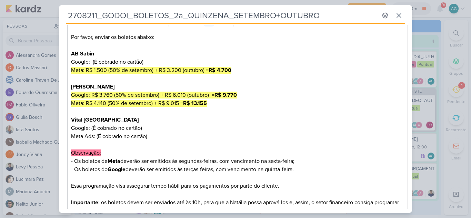
click at [221, 161] on p "Vital Brazil Google: (É cobrado no cartão) Meta Ads: (É cobrado no cartão) Obse…" at bounding box center [237, 149] width 333 height 66
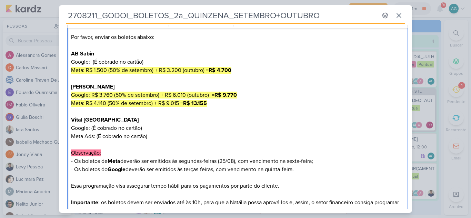
click at [217, 171] on p "Vital Brazil Google: (É cobrado no cartão) Meta Ads: (É cobrado no cartão) Obse…" at bounding box center [237, 149] width 333 height 66
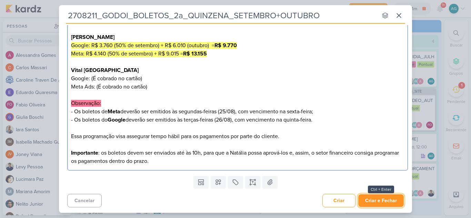
click at [388, 204] on button "Criar e Fechar" at bounding box center [380, 200] width 45 height 13
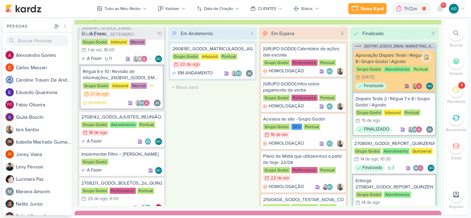
scroll to position [517, 0]
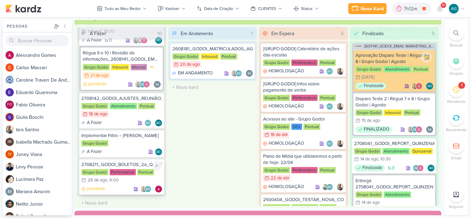
click at [132, 165] on div "2708211_GODOI_BOLETOS_2a_QUINZENA_SETEMBRO+OUTUBRO" at bounding box center [121, 165] width 81 height 6
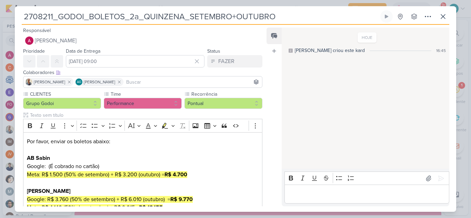
drag, startPoint x: 286, startPoint y: 16, endPoint x: 16, endPoint y: 16, distance: 270.1
click at [16, 16] on div "2708211_GODOI_BOLETOS_2a_QUINZENA_SETEMBRO+OUTUBRO Criado por mim nenhum grupo …" at bounding box center [235, 111] width 441 height 202
click at [444, 17] on icon at bounding box center [443, 16] width 4 height 4
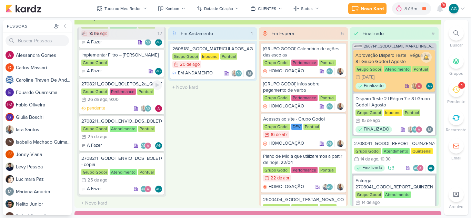
scroll to position [601, 0]
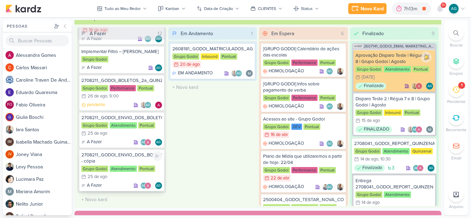
click at [130, 158] on div "2708211_GODOI_ENVIO_DOS_BOLETOS - cópia" at bounding box center [121, 158] width 81 height 12
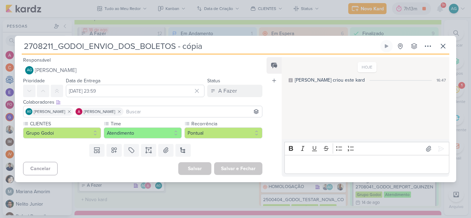
drag, startPoint x: 90, startPoint y: 46, endPoint x: 207, endPoint y: 42, distance: 116.8
click at [207, 42] on input "2708211_GODOI_ENVIO_DOS_BOLETOS - cópia" at bounding box center [200, 46] width 357 height 12
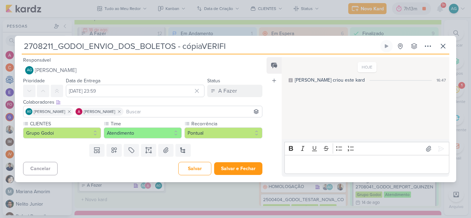
drag, startPoint x: 90, startPoint y: 47, endPoint x: 302, endPoint y: 50, distance: 212.3
click at [302, 50] on input "2708211_GODOI_ENVIO_DOS_BOLETOS - cópiaVERIFI" at bounding box center [200, 46] width 357 height 12
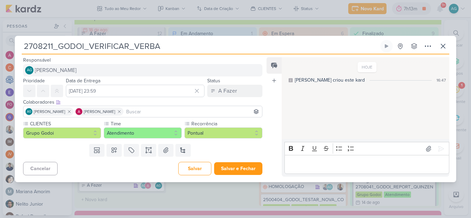
type input "2708211_GODOI_VERIFICAR_VERBA"
click at [128, 69] on button "AG [PERSON_NAME]" at bounding box center [142, 70] width 239 height 12
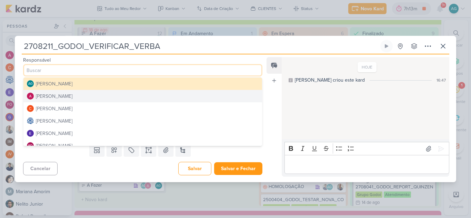
click at [88, 99] on button "[PERSON_NAME]" at bounding box center [142, 96] width 238 height 12
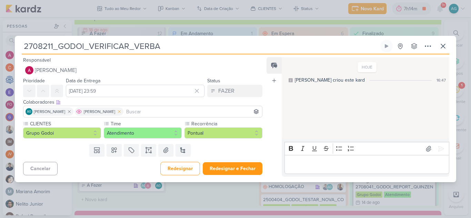
click at [121, 112] on icon at bounding box center [119, 112] width 2 height 2
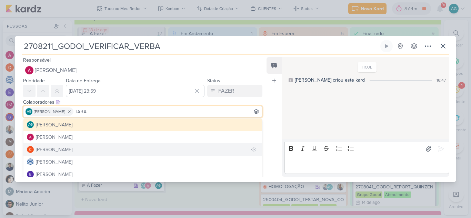
scroll to position [69, 0]
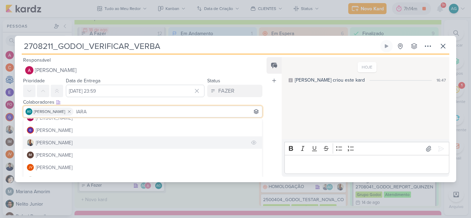
type input "IARA"
click at [67, 141] on button "[PERSON_NAME]" at bounding box center [142, 142] width 238 height 12
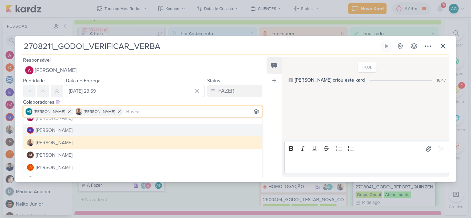
click at [210, 61] on div "Responsável Alessandra Gomes AG Aline Gimenez Graciano Alessandra Gomes Carlos …" at bounding box center [140, 66] width 250 height 21
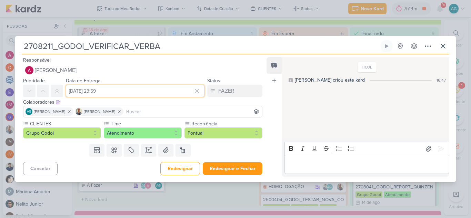
click at [155, 91] on input "[DATE] 23:59" at bounding box center [135, 91] width 139 height 12
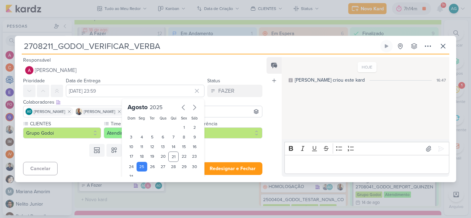
click at [185, 58] on div "Responsável Alessandra Gomes AG Aline Gimenez Graciano Alessandra Gomes Carlos …" at bounding box center [140, 66] width 250 height 21
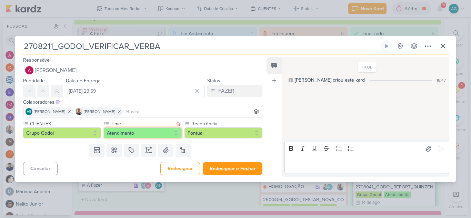
click at [123, 134] on button "Atendimento" at bounding box center [143, 132] width 78 height 11
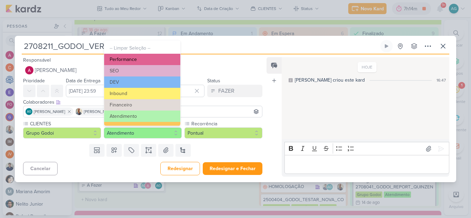
click at [129, 60] on button "Performance" at bounding box center [142, 59] width 76 height 11
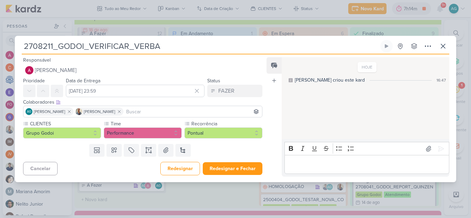
drag, startPoint x: 52, startPoint y: 44, endPoint x: 13, endPoint y: 42, distance: 39.0
click at [13, 42] on div "2708211_GODOI_VERIFICAR_VERBA Criado por mim" at bounding box center [235, 109] width 471 height 218
click at [426, 46] on icon at bounding box center [427, 46] width 8 height 8
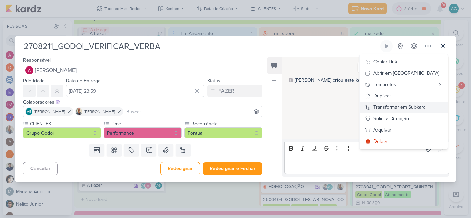
click at [408, 106] on div "Transformar em Subkard" at bounding box center [399, 107] width 52 height 7
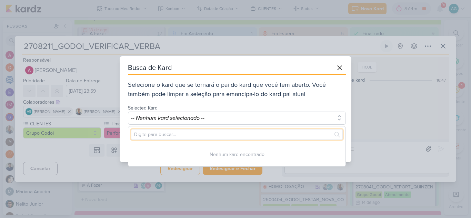
click at [168, 137] on input "text" at bounding box center [237, 134] width 212 height 11
paste input "2708211"
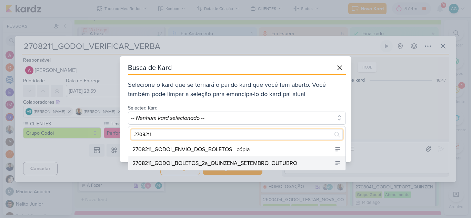
type input "2708211"
click at [236, 164] on div "2708211_GODOI_BOLETOS_2a_QUINZENA_SETEMBRO+OUTUBRO" at bounding box center [214, 163] width 165 height 8
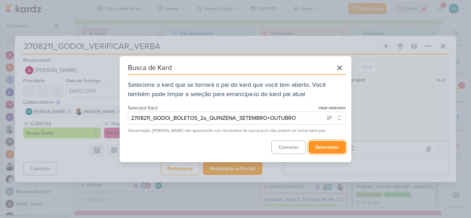
click at [325, 149] on button "selecionar" at bounding box center [326, 147] width 37 height 13
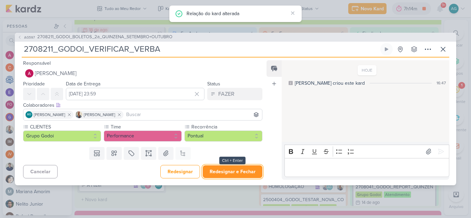
click at [240, 173] on button "Redesignar e Fechar" at bounding box center [233, 171] width 60 height 13
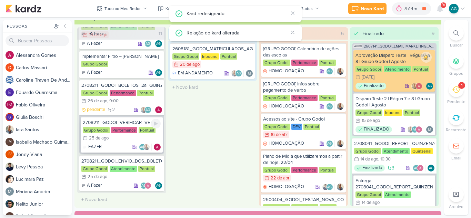
scroll to position [596, 0]
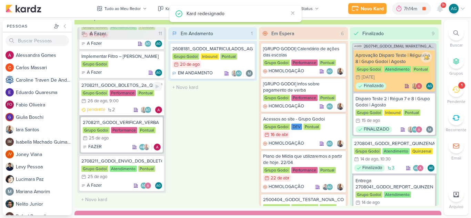
click at [127, 85] on div "2708211_GODOI_BOLETOS_2a_QUINZENA_SETEMBRO+OUTUBRO" at bounding box center [121, 85] width 81 height 6
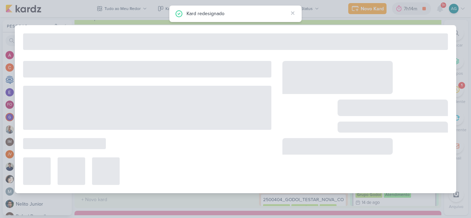
type input "2708211_GODOI_BOLETOS_2a_QUINZENA_SETEMBRO+OUTUBRO"
type input "[DATE] 09:00"
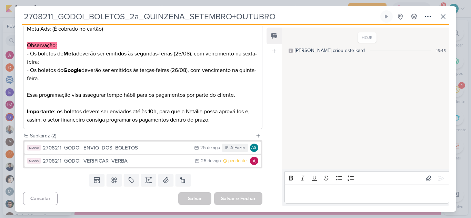
scroll to position [212, 0]
click at [449, 16] on div "2708211_GODOI_BOLETOS_2a_QUINZENA_SETEMBRO+OUTUBRO Criado por mim nenhum grupo …" at bounding box center [235, 111] width 441 height 202
click at [440, 17] on icon at bounding box center [443, 16] width 8 height 8
